Goal: Transaction & Acquisition: Purchase product/service

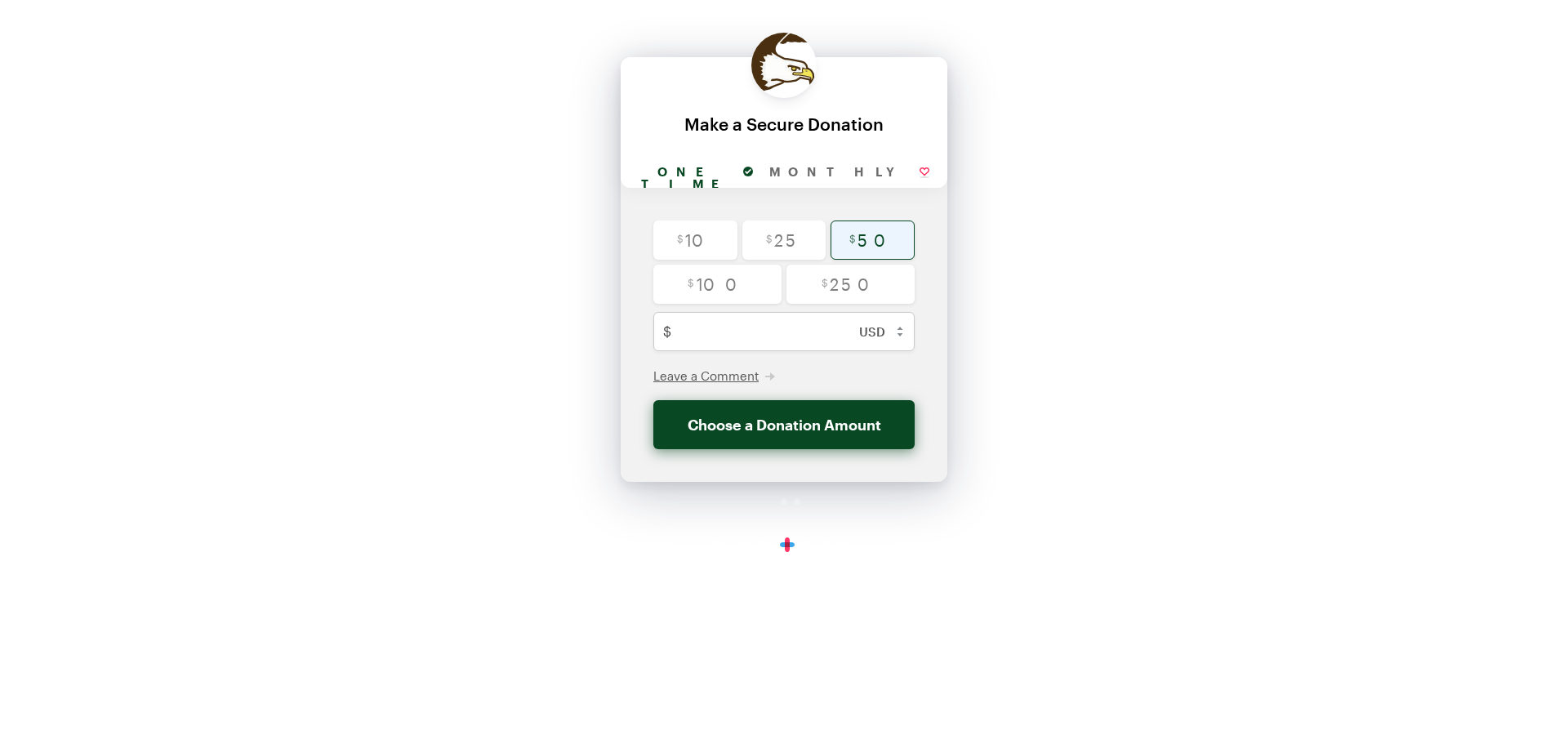
click at [881, 244] on input "radio" at bounding box center [872, 240] width 84 height 39
radio input "true"
type input "50"
checkbox input "false"
click at [796, 422] on button "Donate $50" at bounding box center [784, 424] width 262 height 49
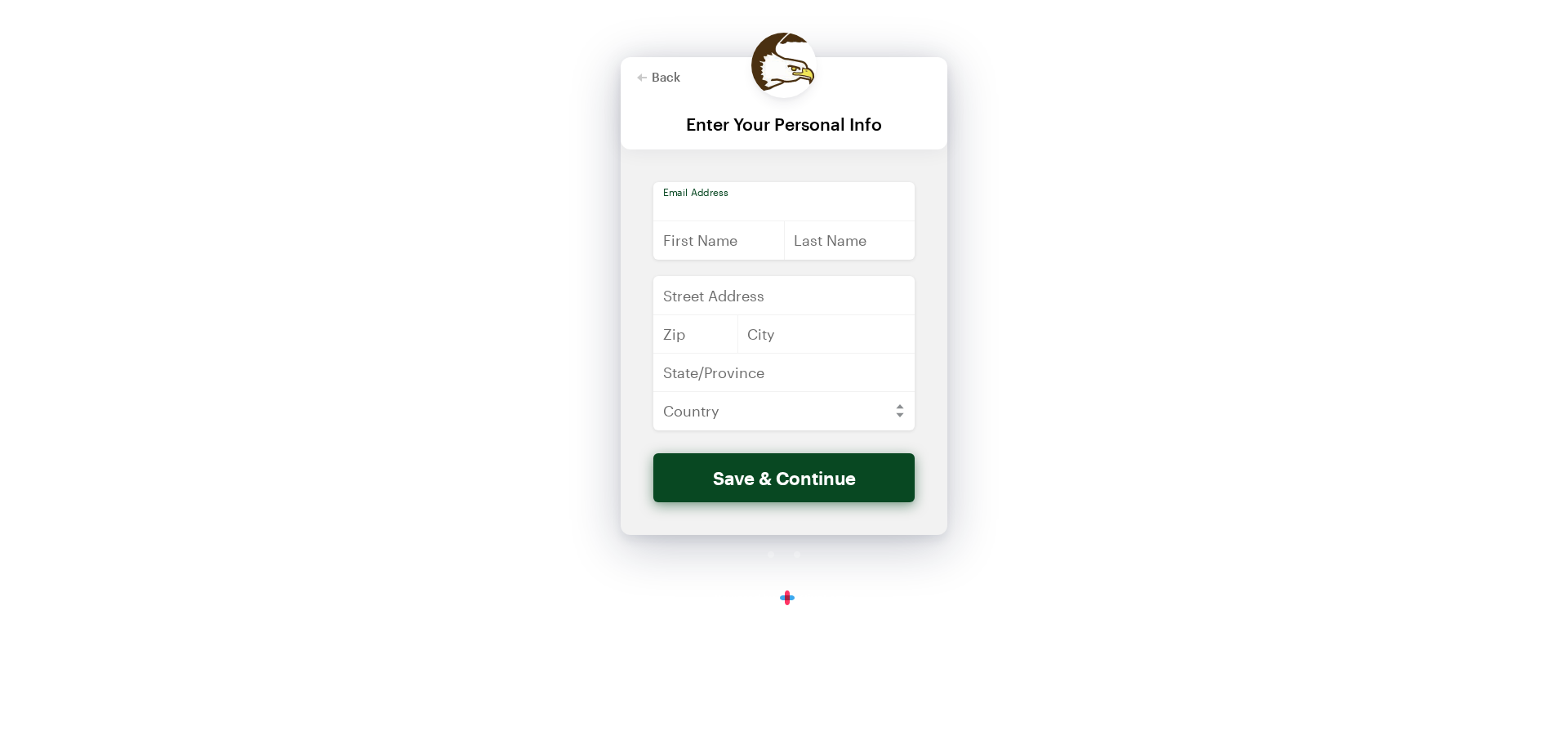
click at [717, 193] on input "email" at bounding box center [784, 201] width 262 height 39
type input "[EMAIL_ADDRESS][DOMAIN_NAME]"
type input "[STREET_ADDRESS]"
type input "54729"
type input "[GEOGRAPHIC_DATA]"
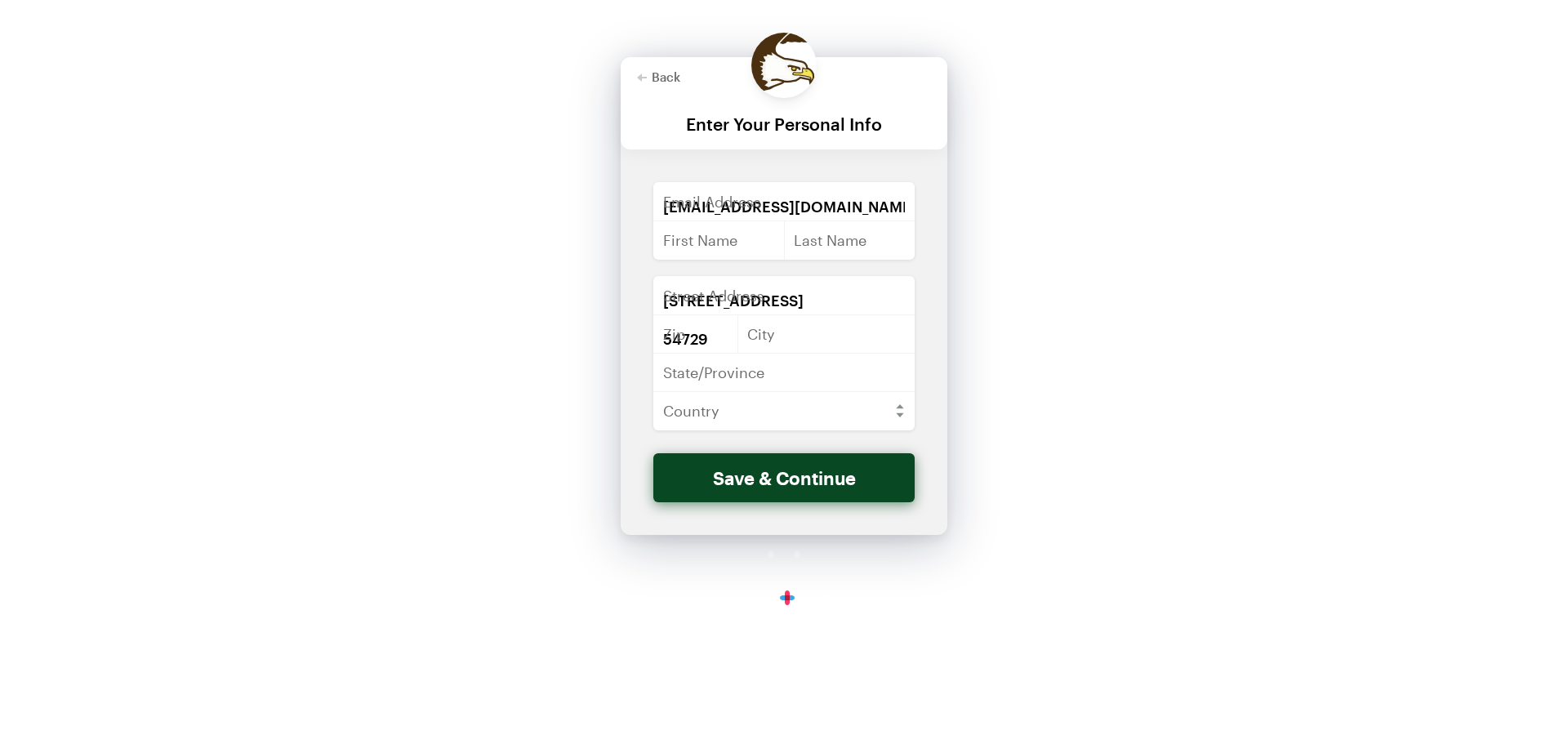
type input "WI"
select select "US"
click at [754, 246] on input "text" at bounding box center [718, 240] width 131 height 39
type input "[PERSON_NAME]"
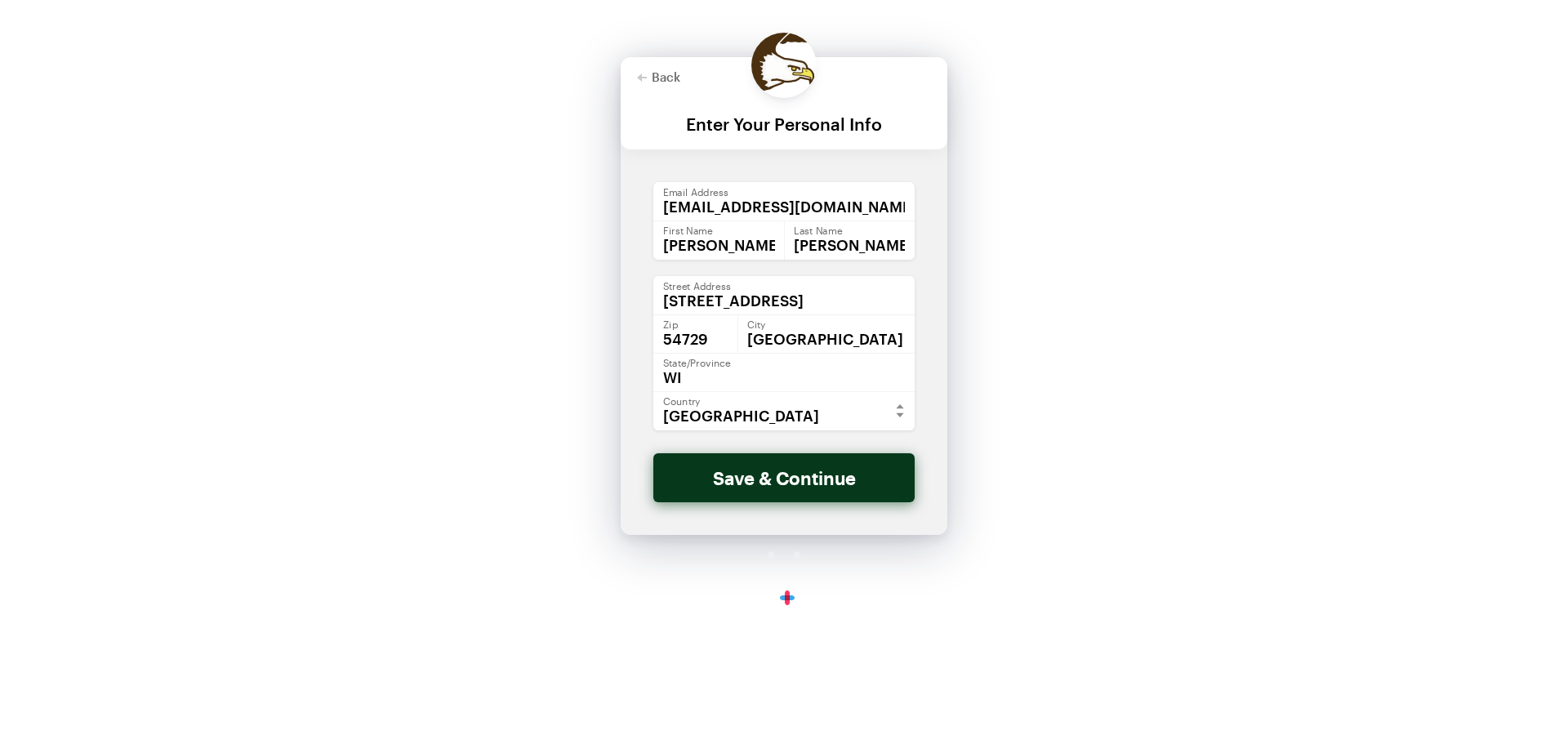
click at [745, 479] on button "Save & Continue" at bounding box center [784, 477] width 262 height 49
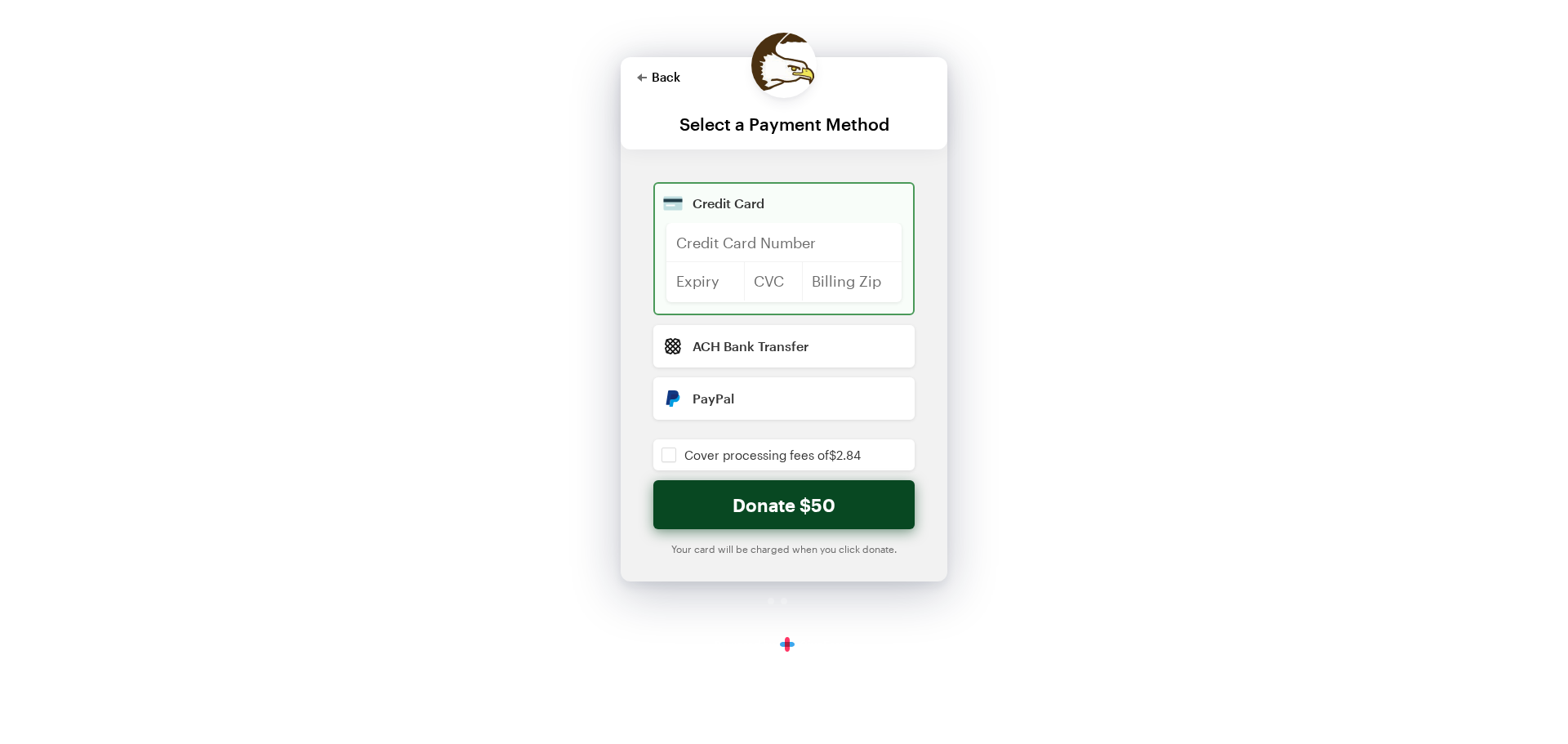
click at [665, 80] on button "Back" at bounding box center [659, 76] width 43 height 13
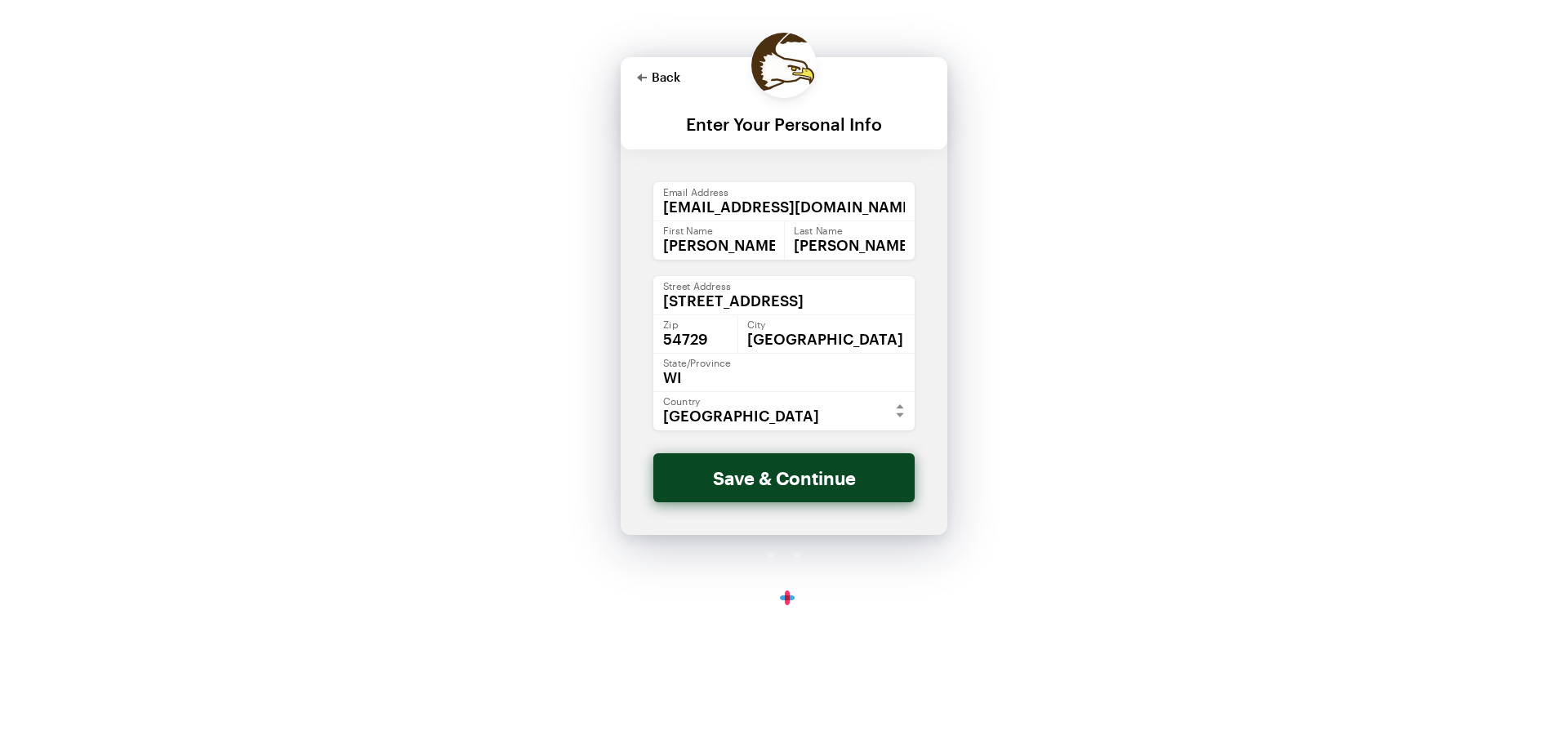
click at [665, 80] on button "Back" at bounding box center [659, 76] width 43 height 13
checkbox input "false"
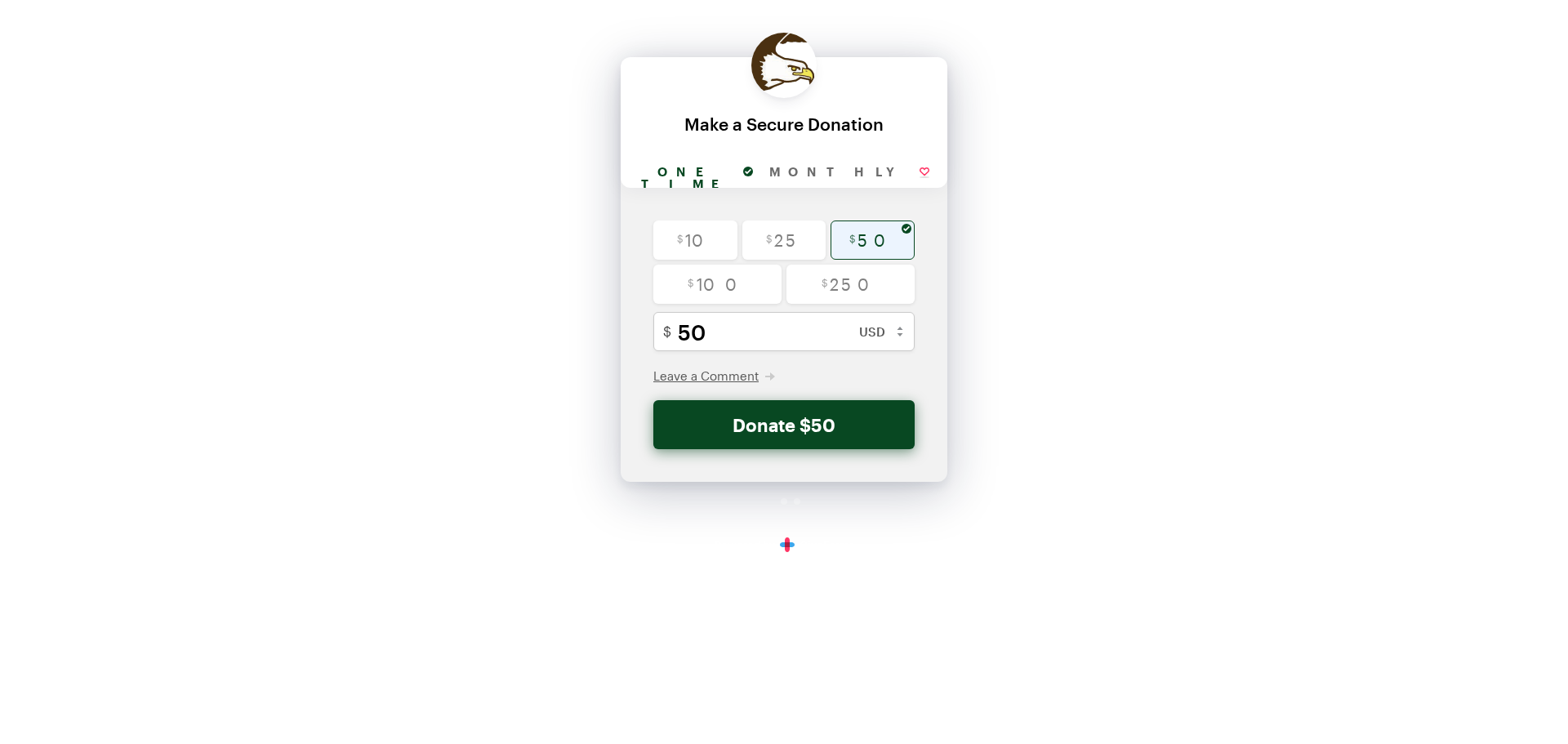
click at [665, 80] on div at bounding box center [784, 123] width 327 height 130
click at [854, 242] on input "radio" at bounding box center [872, 240] width 84 height 39
radio input "true"
type input "50"
checkbox input "false"
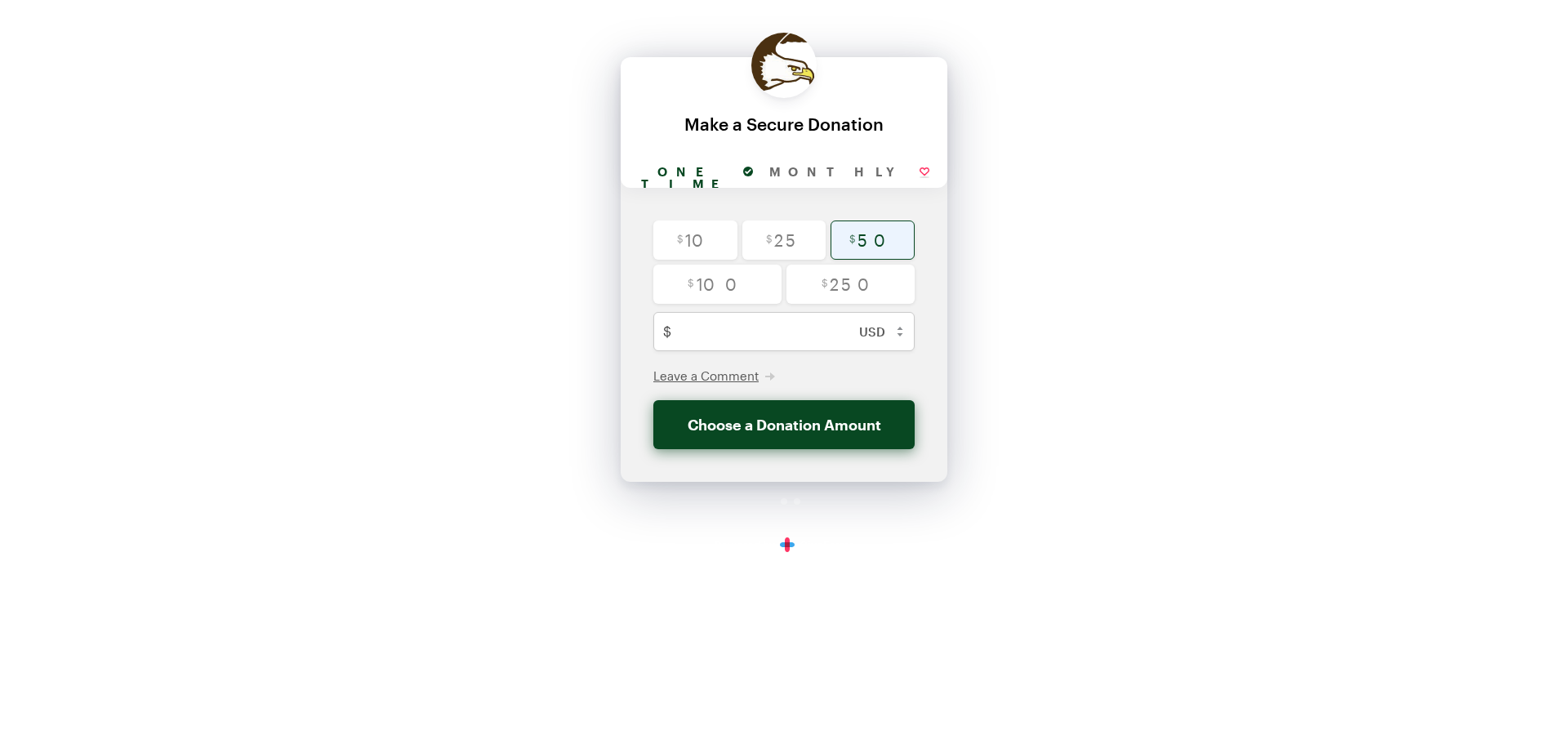
click at [901, 236] on input "radio" at bounding box center [872, 240] width 84 height 39
radio input "true"
type input "50"
checkbox input "false"
click at [717, 369] on span "Leave a Comment" at bounding box center [705, 375] width 105 height 15
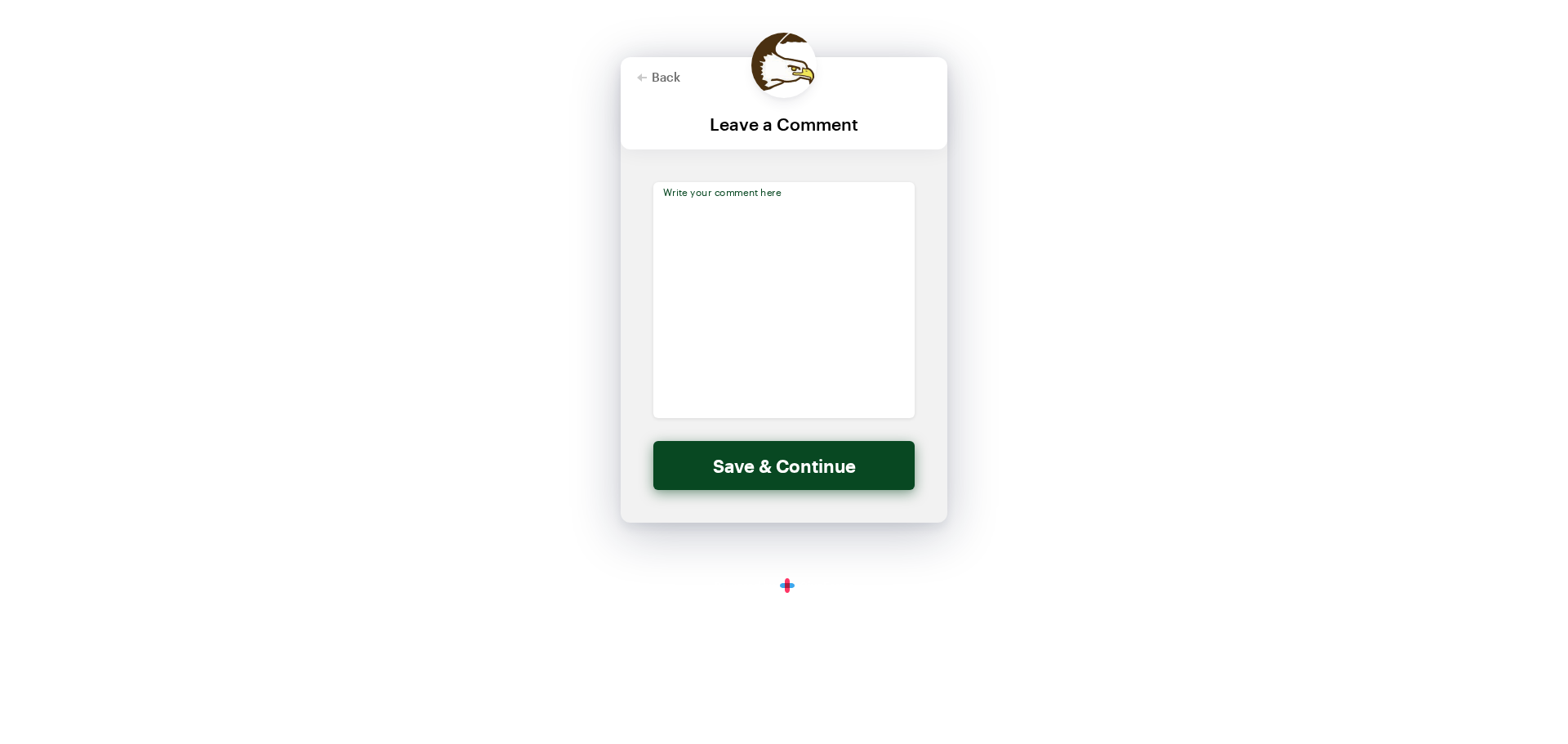
click at [764, 274] on textarea at bounding box center [784, 299] width 262 height 236
click at [896, 212] on textarea "This donation is in memory of" at bounding box center [784, 299] width 262 height 236
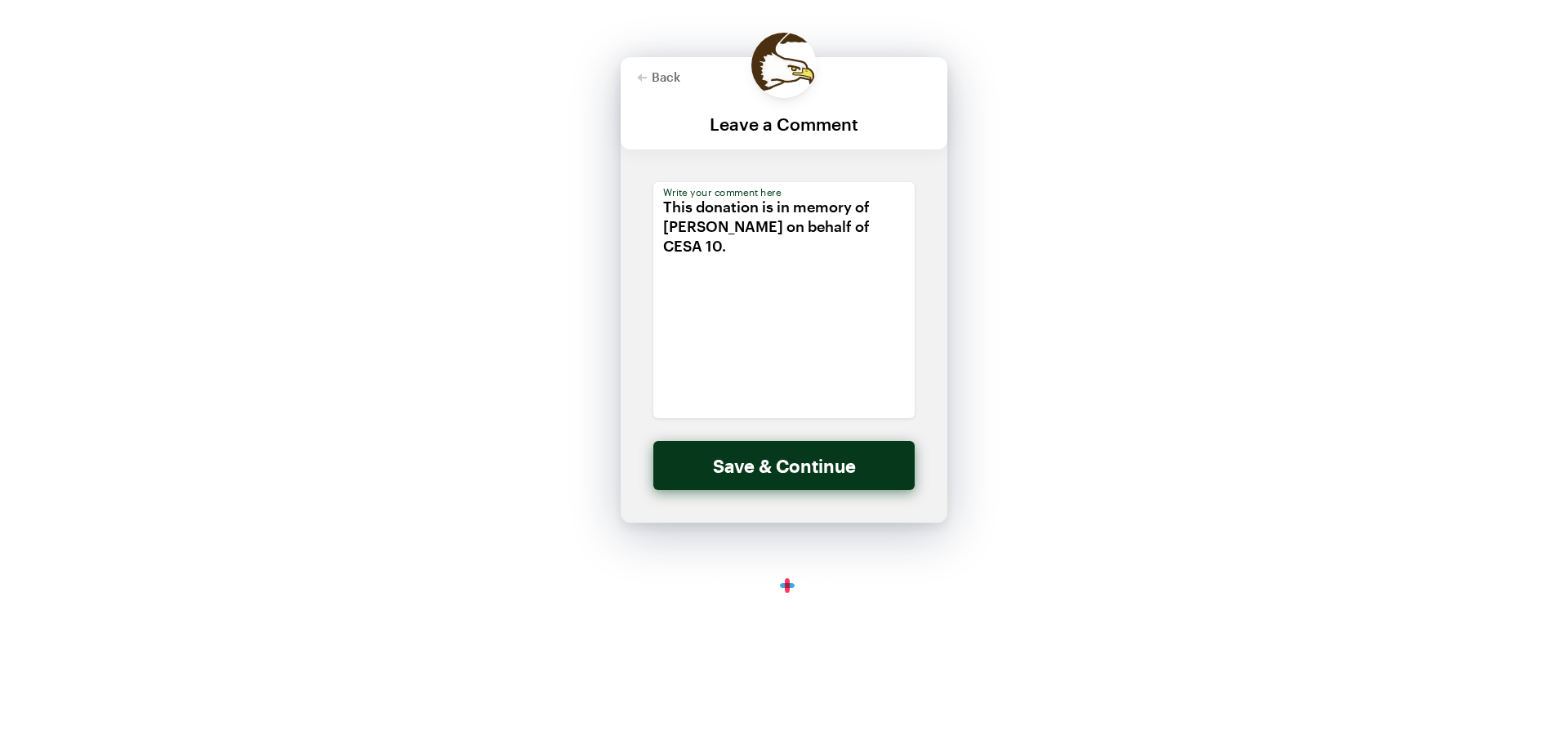
type textarea "This donation is in memory of Nancy Stauffer Winter on behalf of CESA 10."
click at [799, 443] on button "Save & Continue" at bounding box center [784, 465] width 262 height 49
checkbox input "false"
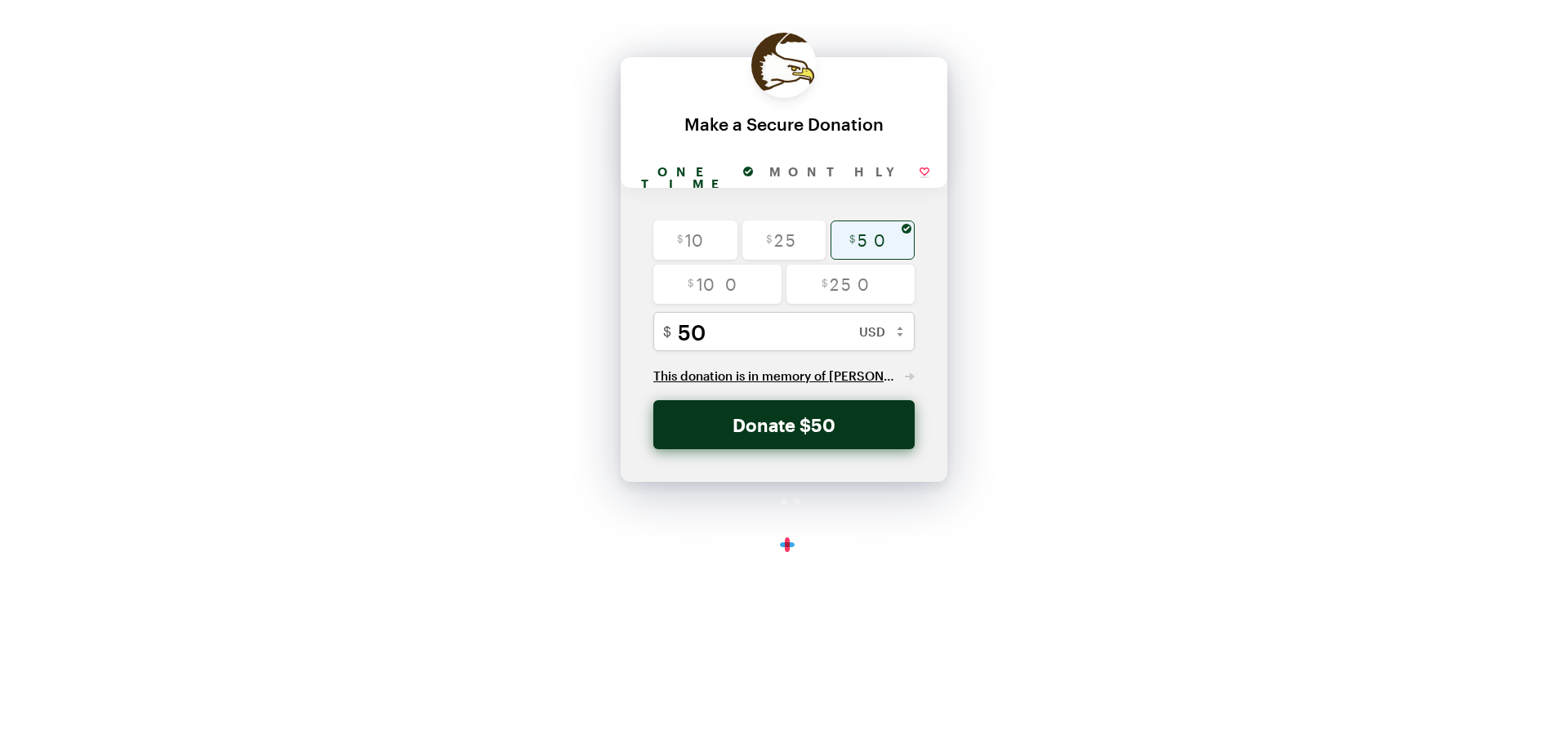
click at [792, 438] on button "Donate $50" at bounding box center [784, 424] width 262 height 49
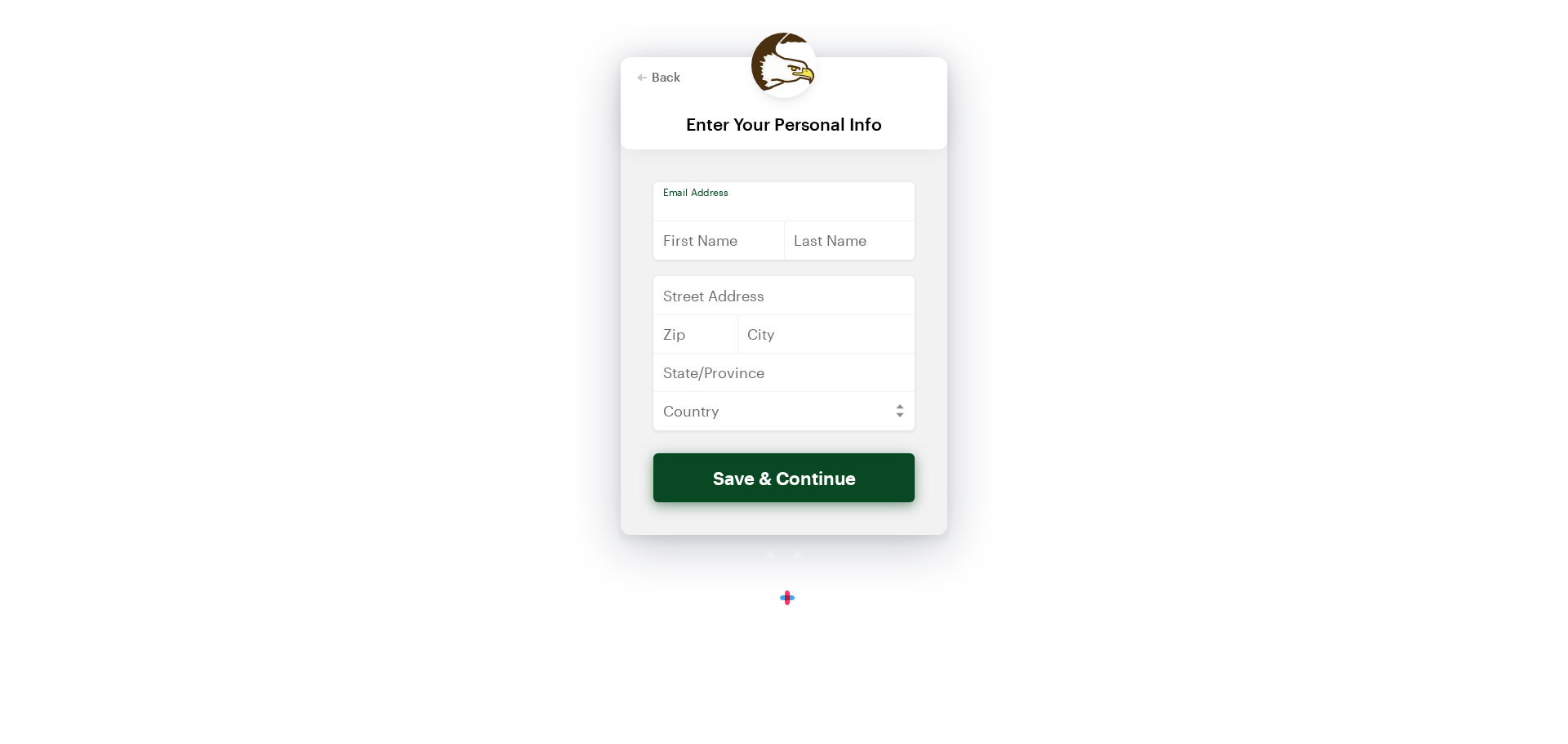
click at [721, 218] on input "email" at bounding box center [784, 201] width 262 height 39
type input "[EMAIL_ADDRESS][DOMAIN_NAME]"
type input "[STREET_ADDRESS]"
type input "54729"
type input "[GEOGRAPHIC_DATA]"
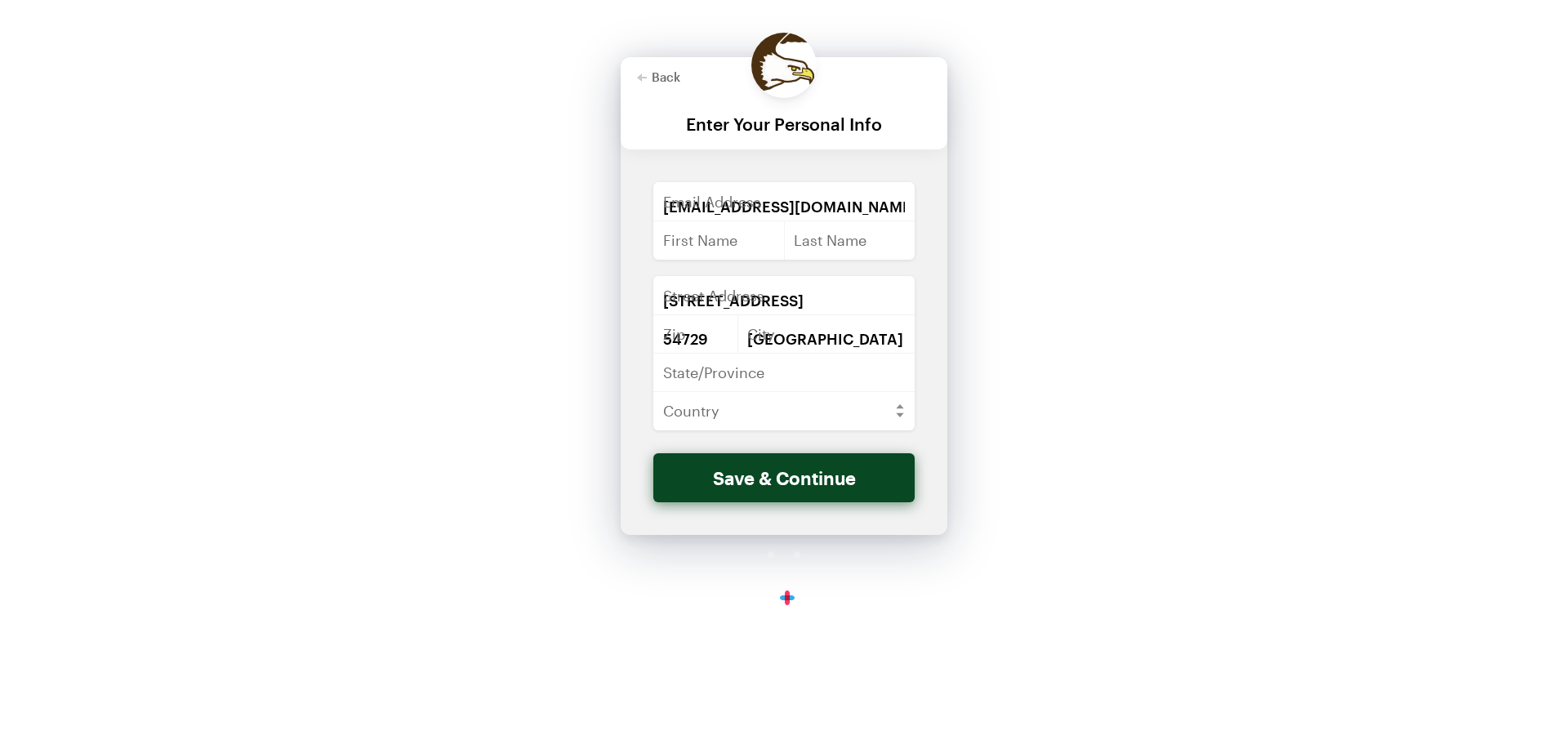
type input "WI"
select select "US"
click at [704, 218] on input "[EMAIL_ADDRESS][DOMAIN_NAME]" at bounding box center [784, 201] width 262 height 39
click at [706, 238] on input "text" at bounding box center [718, 240] width 131 height 39
type input "[PERSON_NAME]"
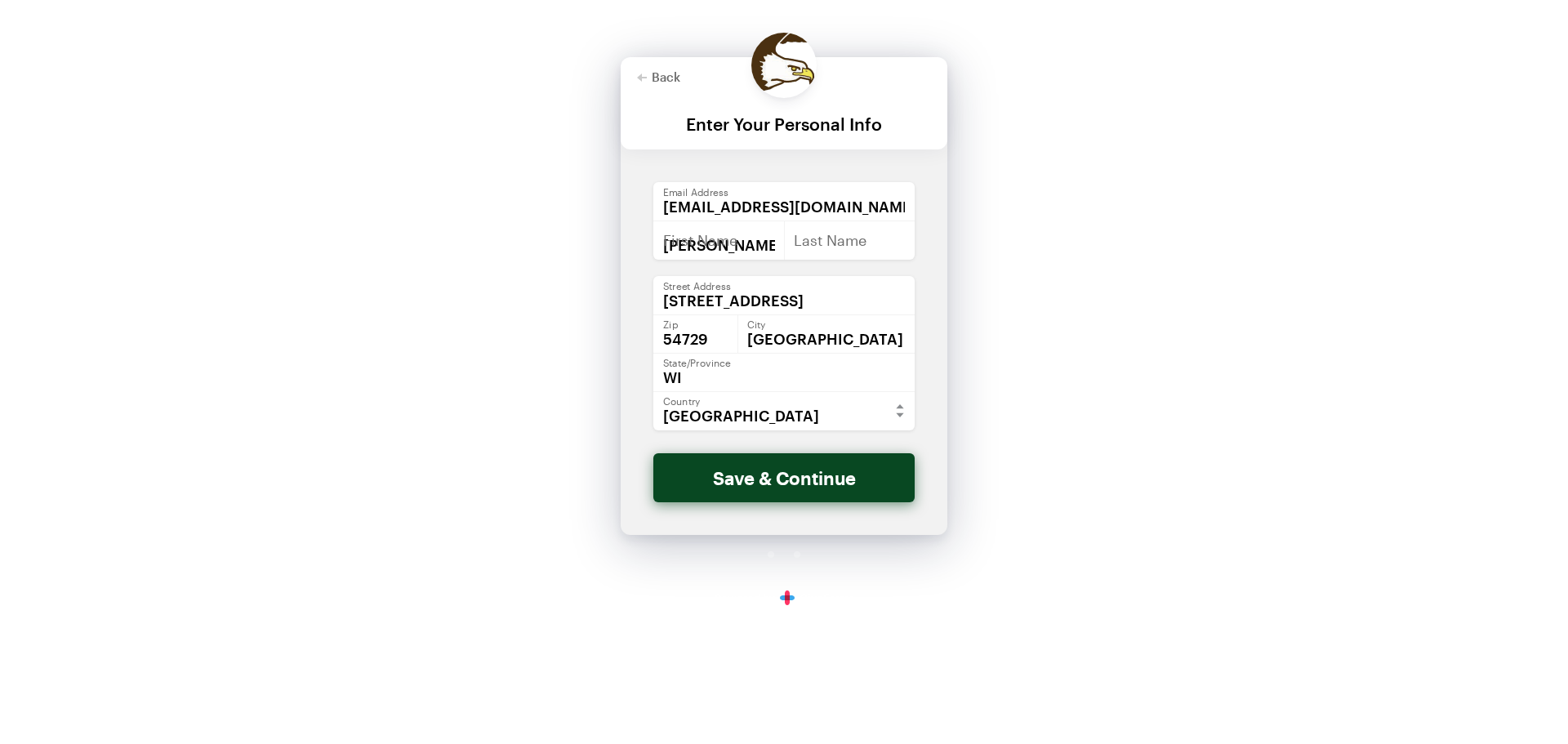
type input "[PERSON_NAME]"
click at [715, 482] on button "Save & Continue" at bounding box center [784, 477] width 262 height 49
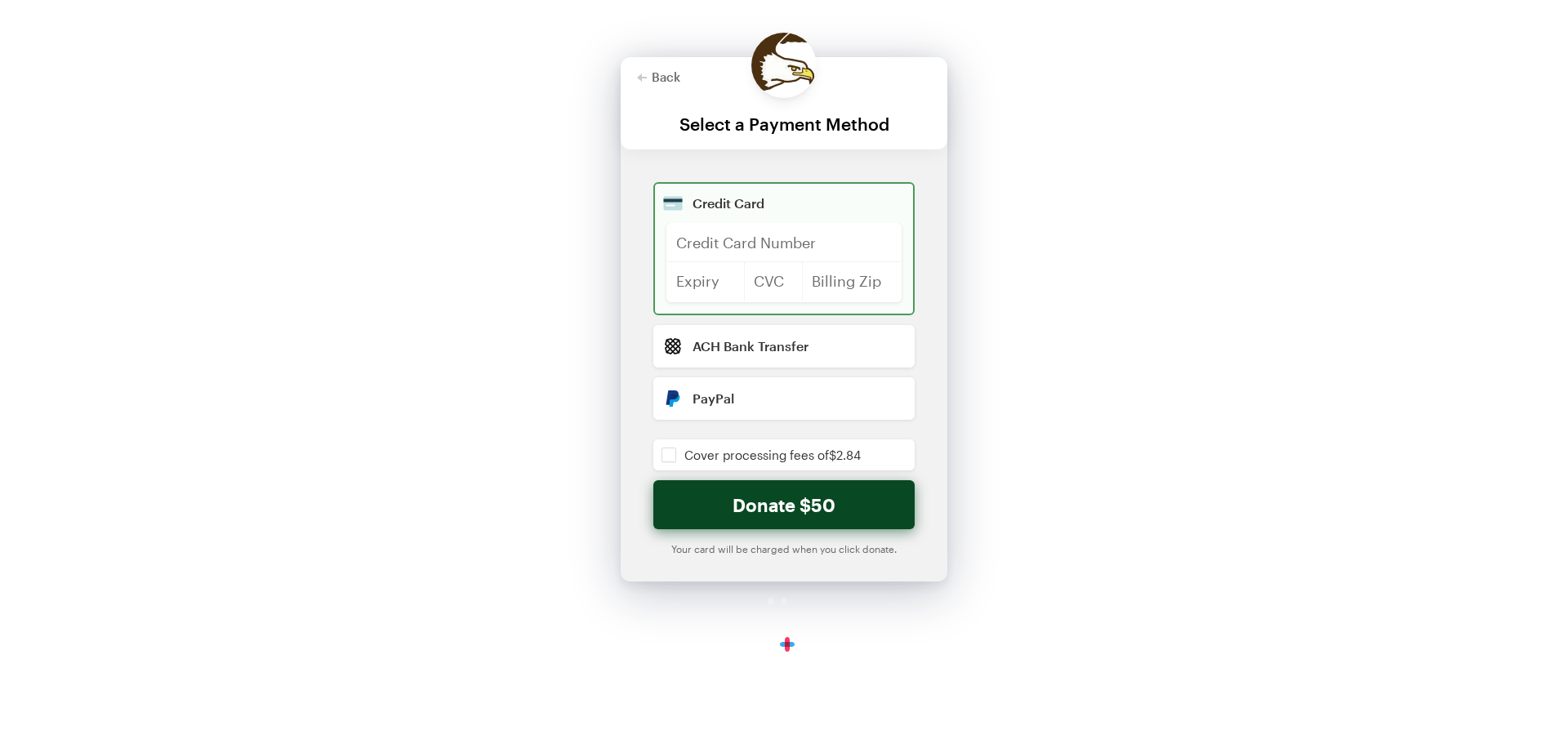
click at [704, 236] on div at bounding box center [784, 242] width 236 height 39
click at [477, 257] on div "Back Back Select a Payment Method For your generous donation of $50 One time Mo…" at bounding box center [784, 334] width 1568 height 668
click at [779, 501] on button "Donate $50" at bounding box center [784, 504] width 262 height 49
checkbox input "false"
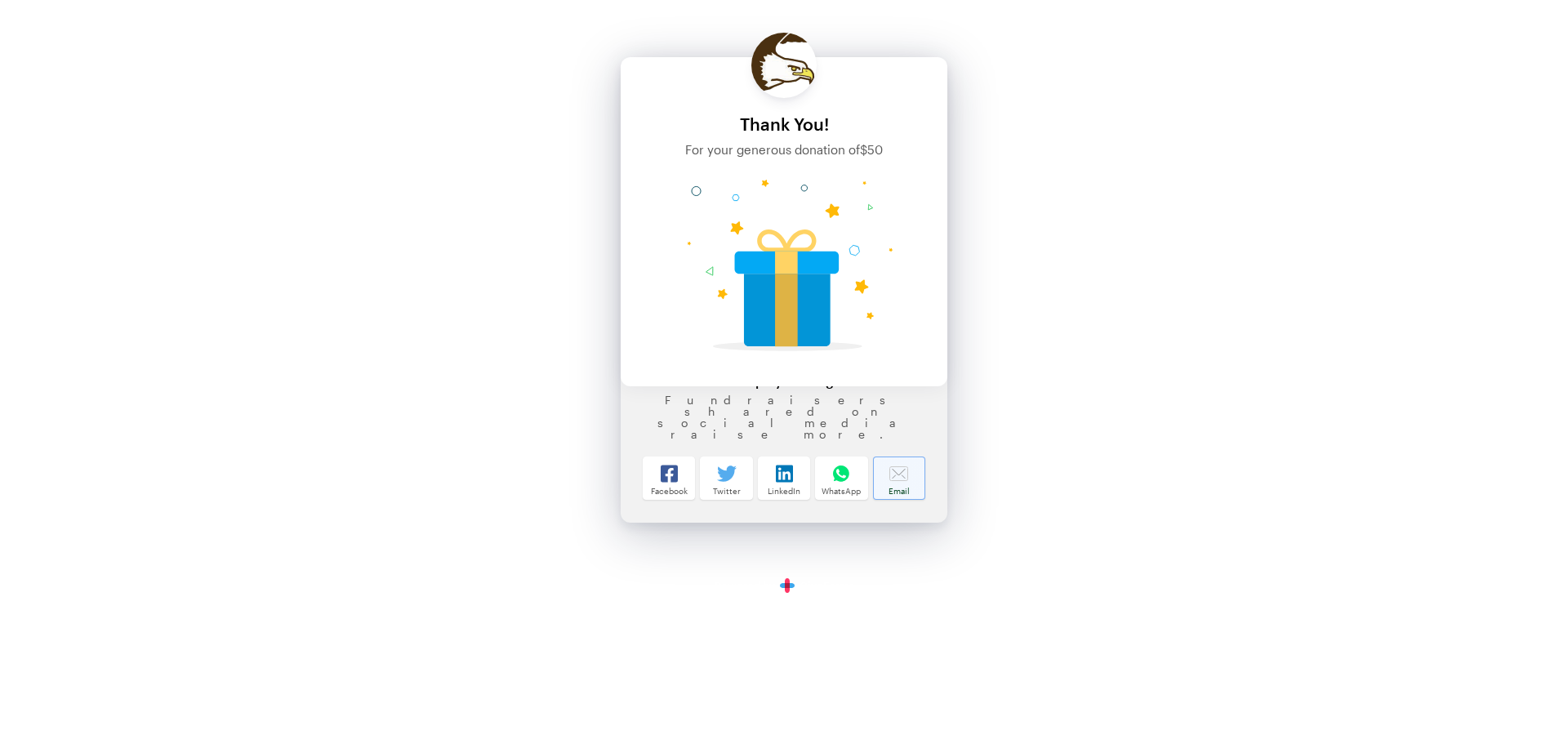
click at [908, 476] on icon at bounding box center [899, 473] width 19 height 15
